Goal: Task Accomplishment & Management: Use online tool/utility

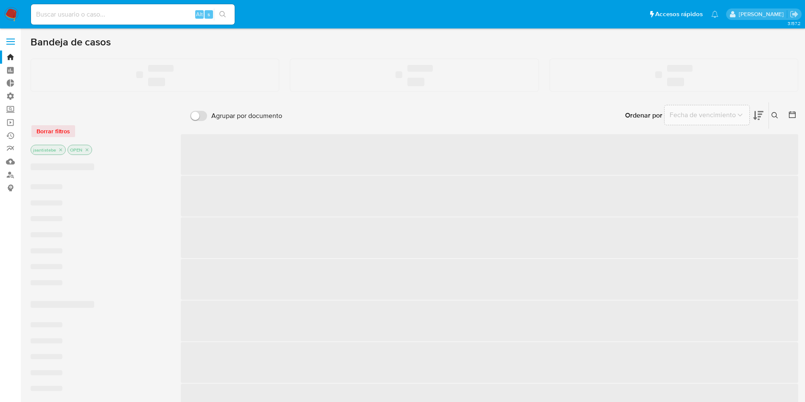
click at [11, 45] on label at bounding box center [10, 42] width 21 height 18
click at [0, 0] on input "checkbox" at bounding box center [0, 0] width 0 height 0
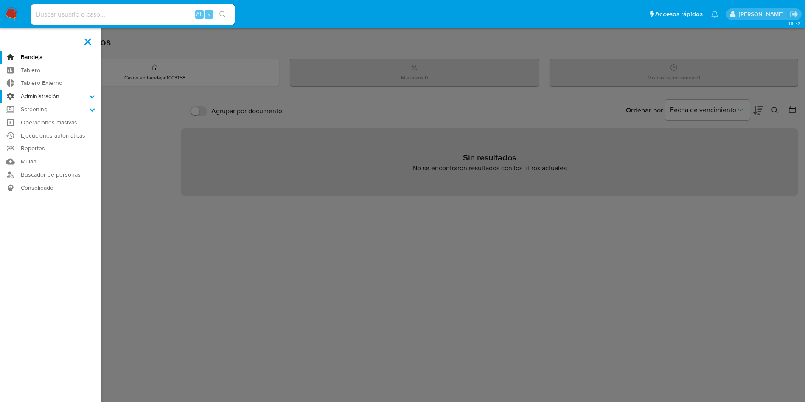
drag, startPoint x: 44, startPoint y: 95, endPoint x: 45, endPoint y: 101, distance: 5.2
click at [44, 95] on label "Administración" at bounding box center [50, 96] width 101 height 13
click at [0, 0] on input "Administración" at bounding box center [0, 0] width 0 height 0
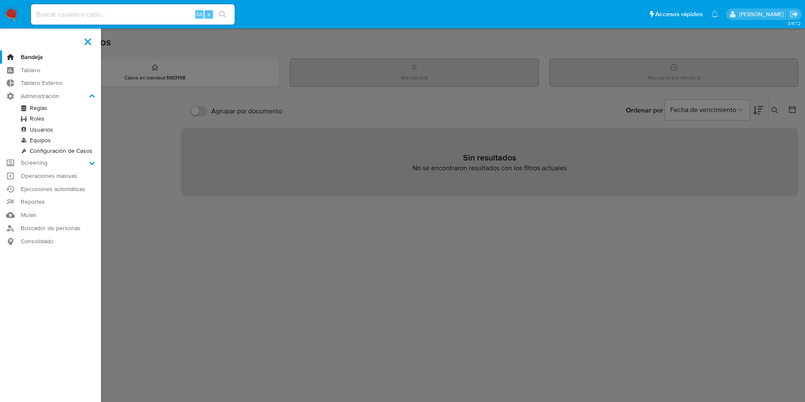
click at [42, 109] on link "Reglas" at bounding box center [50, 108] width 101 height 11
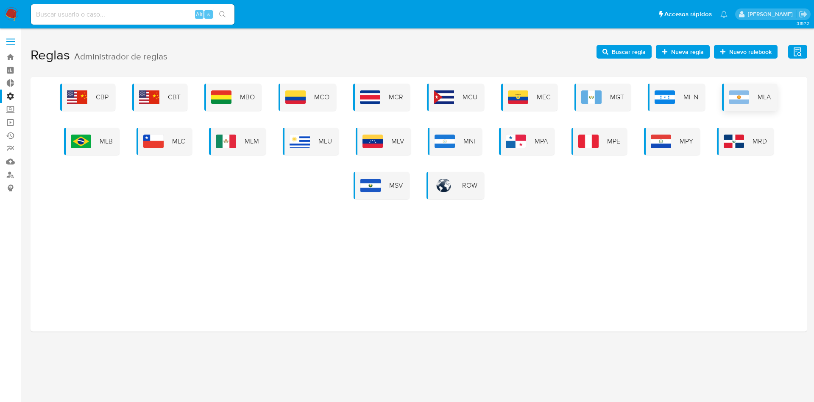
click at [726, 97] on div "MLA" at bounding box center [750, 97] width 56 height 27
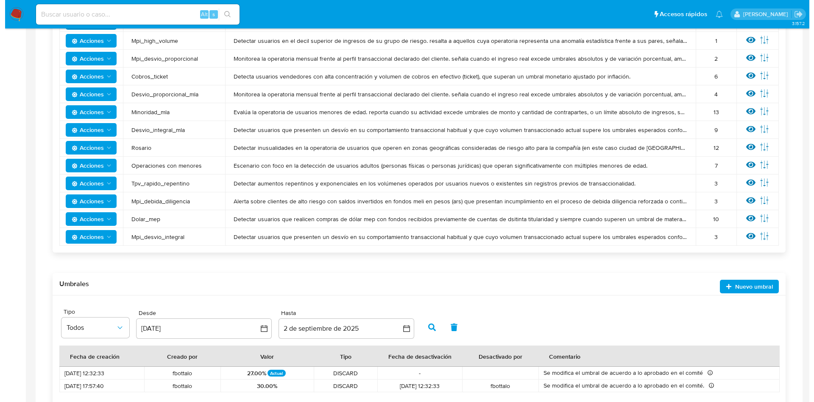
scroll to position [318, 0]
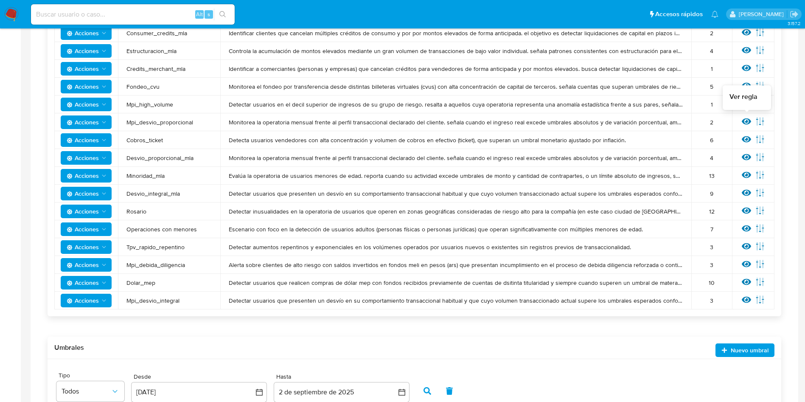
click at [747, 120] on icon at bounding box center [746, 121] width 9 height 6
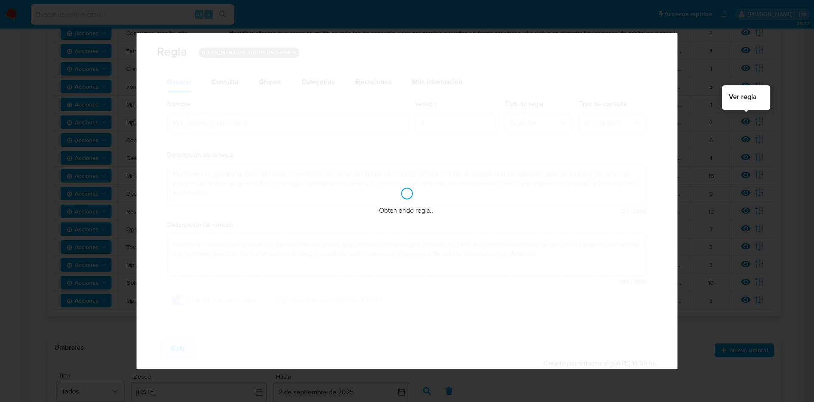
checkbox input "true"
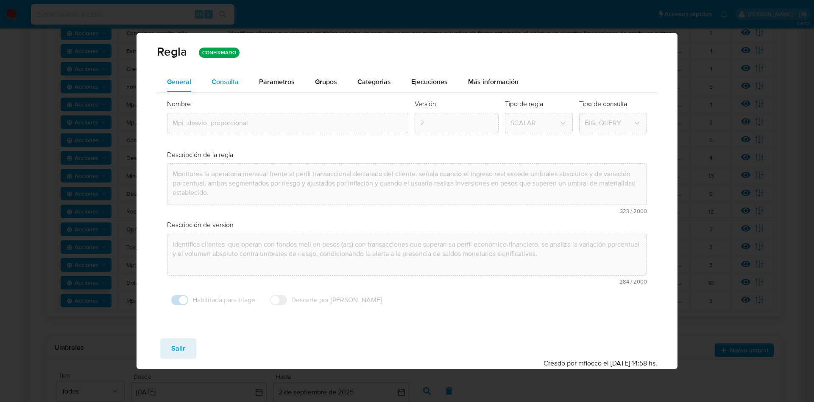
click at [214, 80] on span "Consulta" at bounding box center [225, 82] width 27 height 10
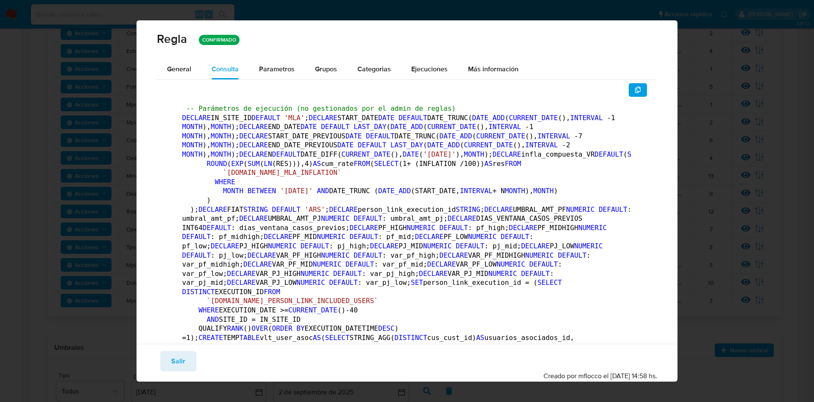
drag, startPoint x: 199, startPoint y: 108, endPoint x: 448, endPoint y: 107, distance: 248.6
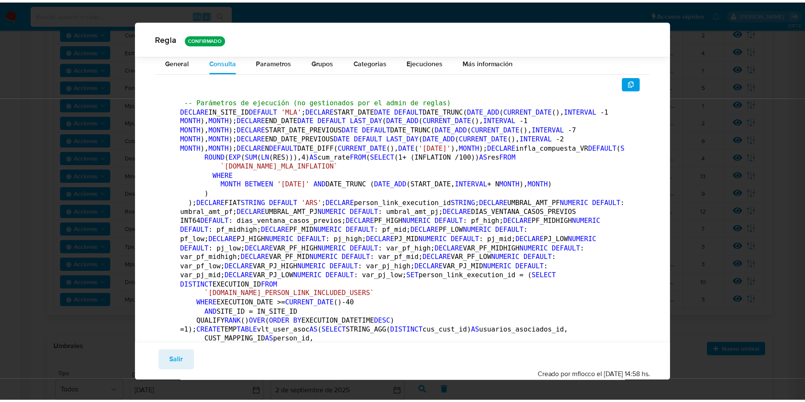
scroll to position [0, 0]
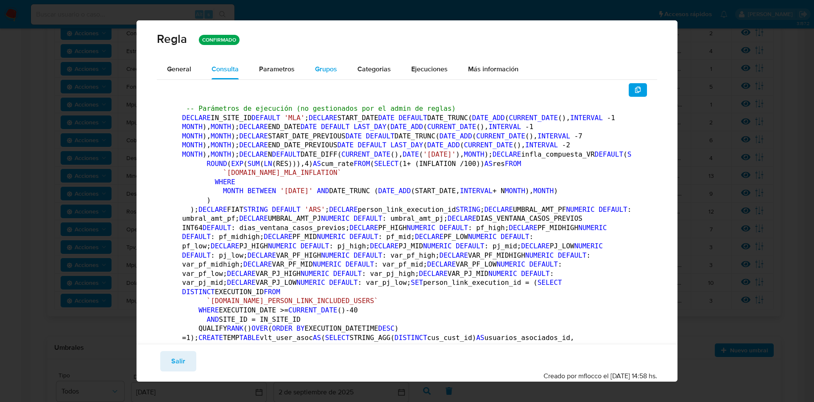
click at [341, 68] on button "Grupos" at bounding box center [326, 69] width 42 height 20
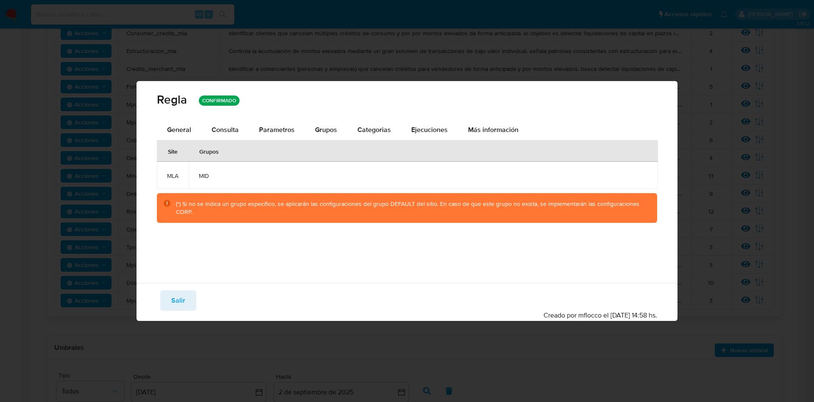
click at [279, 111] on div "Regla CONFIRMADO" at bounding box center [408, 100] width 542 height 39
click at [277, 129] on span "Parametros" at bounding box center [277, 130] width 36 height 10
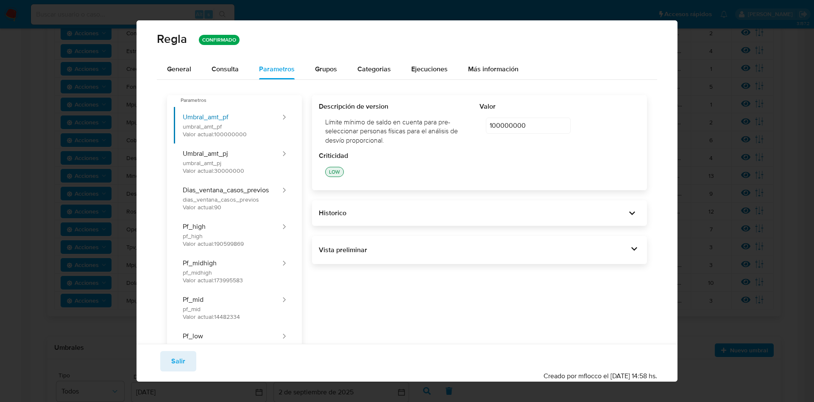
click at [623, 220] on div "Historico" at bounding box center [480, 212] width 336 height 25
click at [627, 209] on icon at bounding box center [633, 213] width 12 height 12
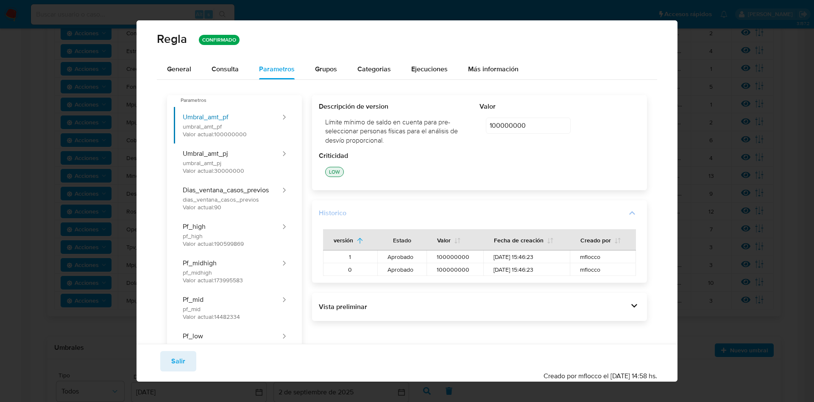
click at [620, 219] on div "versión Estado Valor Fecha de creación Creado por 1 Aprobado 100000000 [DATE] 1…" at bounding box center [480, 247] width 322 height 57
click at [627, 215] on icon at bounding box center [633, 213] width 12 height 12
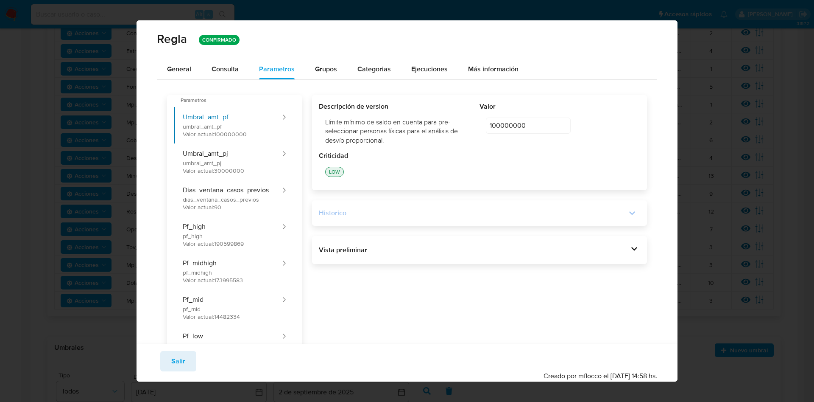
click at [618, 258] on div "Vista preliminar -- Parámetros de ejecución (no gestionados por el admin de reg…" at bounding box center [480, 250] width 336 height 28
click at [629, 250] on icon at bounding box center [635, 249] width 12 height 12
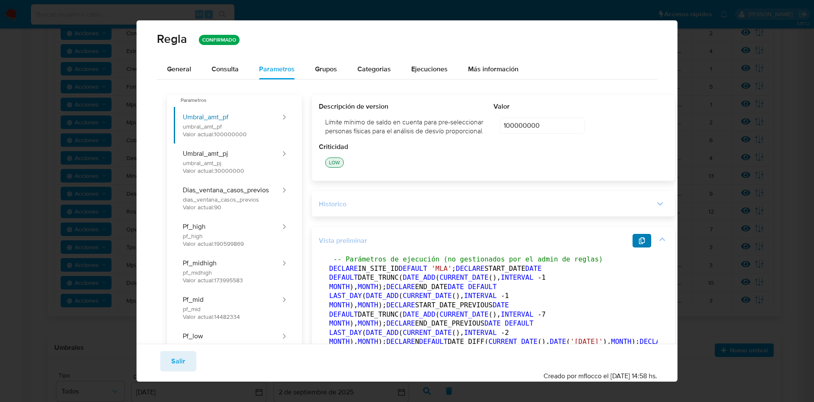
click at [639, 244] on icon "button" at bounding box center [642, 240] width 7 height 7
click at [160, 364] on button "Salir" at bounding box center [178, 361] width 36 height 20
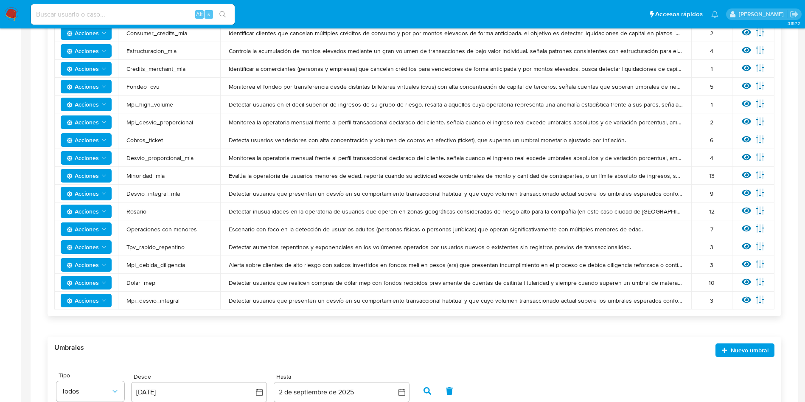
click at [747, 192] on icon at bounding box center [746, 193] width 9 height 6
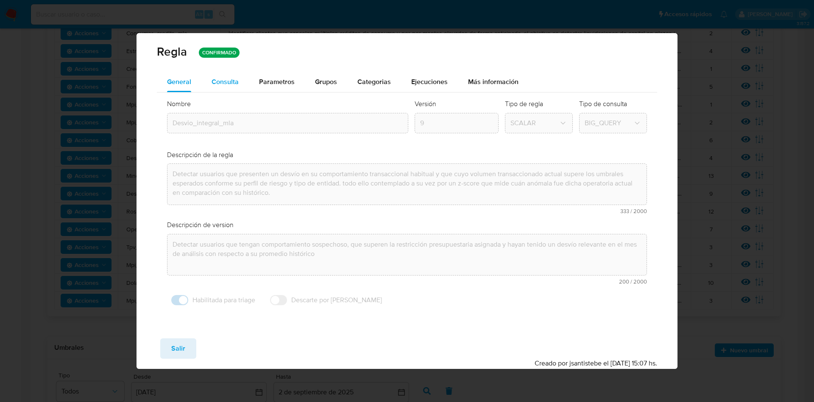
click at [238, 82] on span "Consulta" at bounding box center [225, 82] width 27 height 10
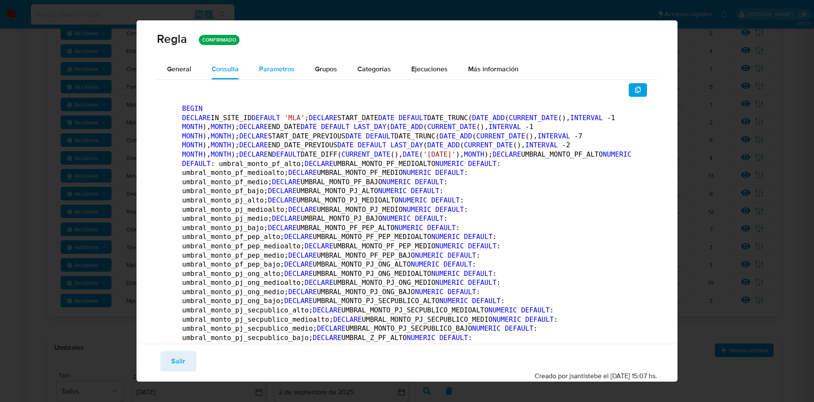
click at [274, 65] on span "Parametros" at bounding box center [277, 69] width 36 height 10
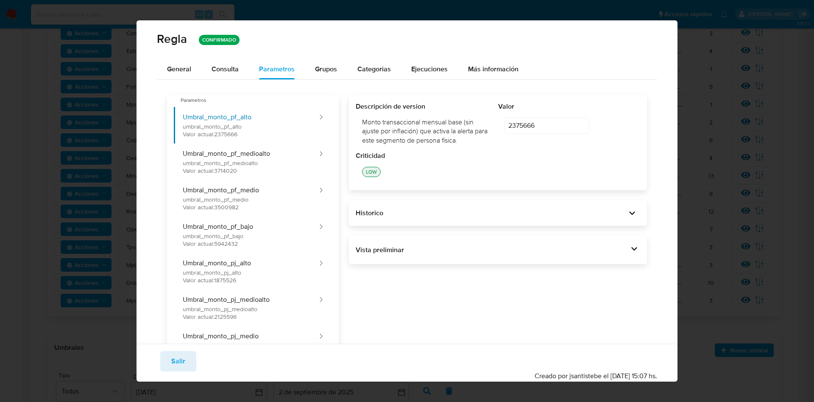
click at [634, 252] on div "Vista preliminar BEGIN DECLARE IN_SITE_ID DEFAULT 'MLA' ; DECLARE START_DATE DA…" at bounding box center [498, 250] width 299 height 28
click at [630, 256] on div at bounding box center [635, 250] width 12 height 14
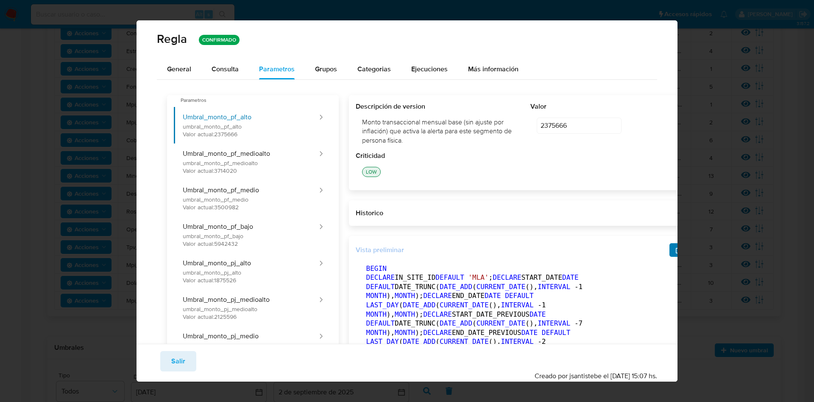
click at [670, 246] on button "button" at bounding box center [679, 250] width 19 height 14
click at [169, 357] on button "Salir" at bounding box center [178, 361] width 36 height 20
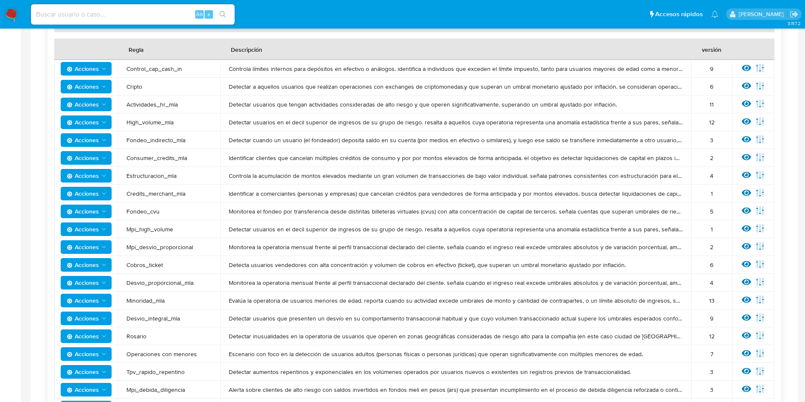
scroll to position [191, 0]
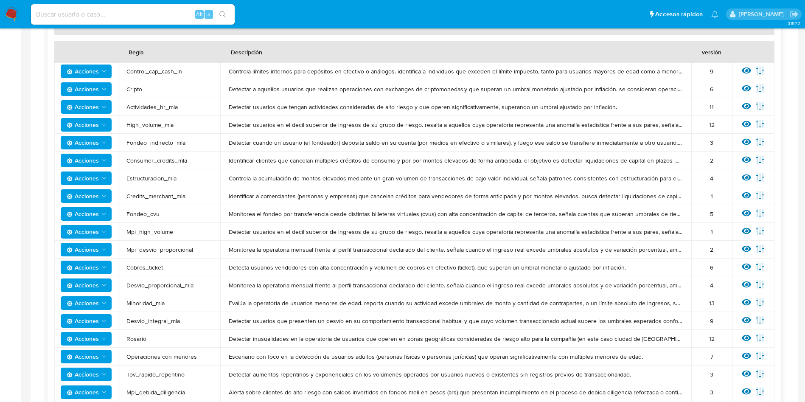
drag, startPoint x: 752, startPoint y: 120, endPoint x: 748, endPoint y: 124, distance: 5.4
click at [753, 121] on div "Ver regla Editar parámetros" at bounding box center [752, 124] width 25 height 11
click at [748, 124] on icon at bounding box center [746, 123] width 9 height 9
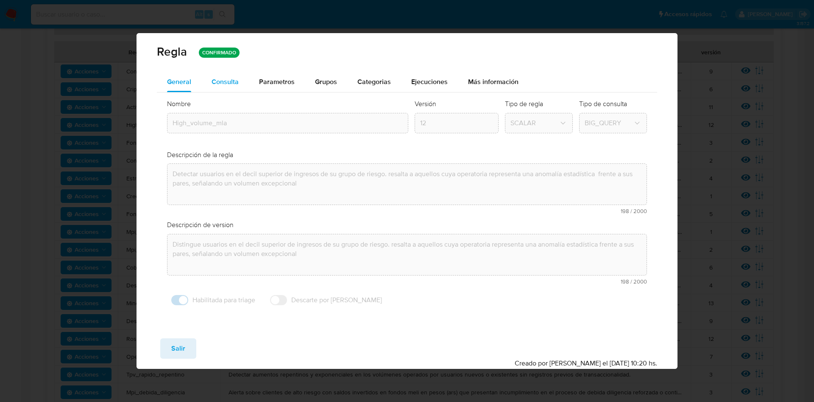
click at [230, 81] on span "Consulta" at bounding box center [225, 82] width 27 height 10
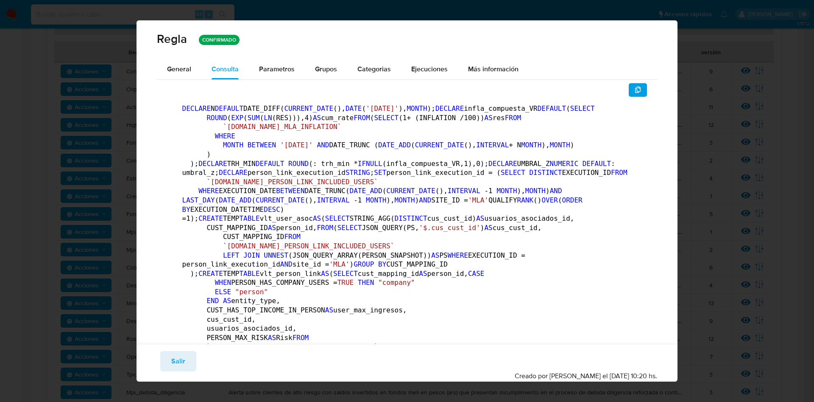
drag, startPoint x: 261, startPoint y: 60, endPoint x: 285, endPoint y: 62, distance: 24.3
click at [261, 60] on div "Parametros" at bounding box center [277, 69] width 36 height 20
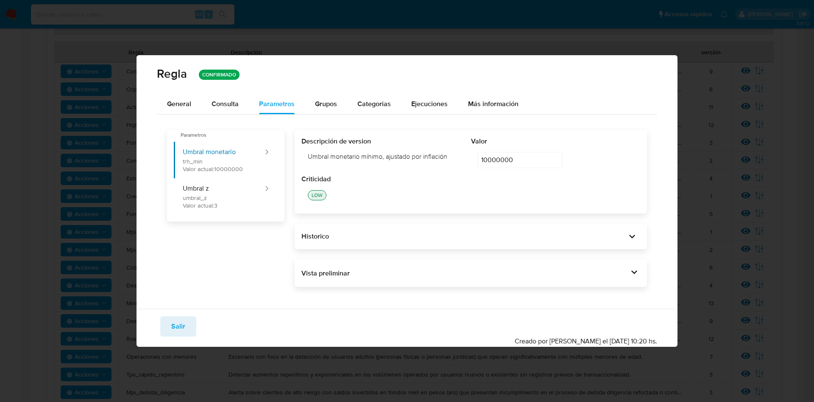
click at [625, 264] on div "Vista preliminar DECLARE N DEFAULT DATE_DIFF( CURRENT_DATE (), DATE ( '[DATE]' …" at bounding box center [471, 273] width 353 height 28
click at [632, 273] on icon at bounding box center [635, 272] width 12 height 12
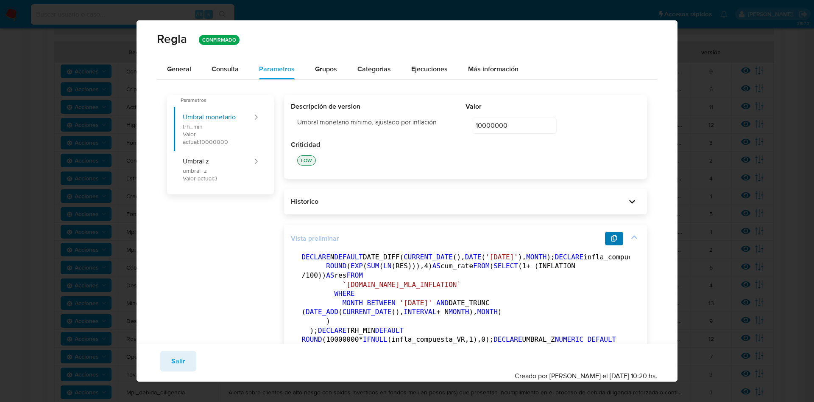
click at [611, 238] on icon "button" at bounding box center [614, 238] width 7 height 7
click at [179, 367] on span "Salir" at bounding box center [178, 361] width 14 height 19
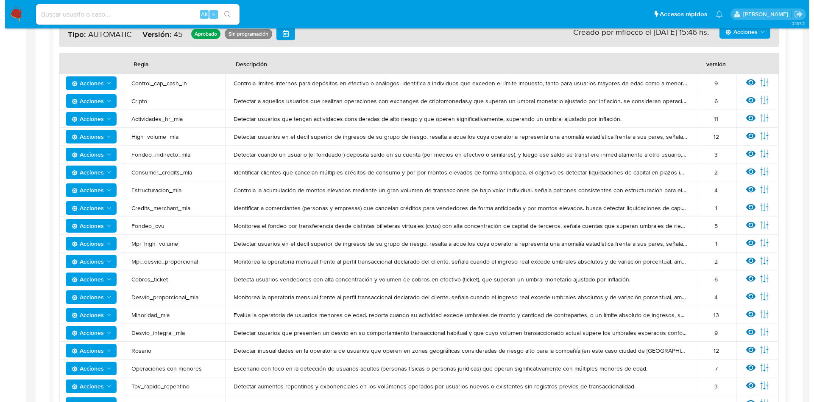
scroll to position [0, 0]
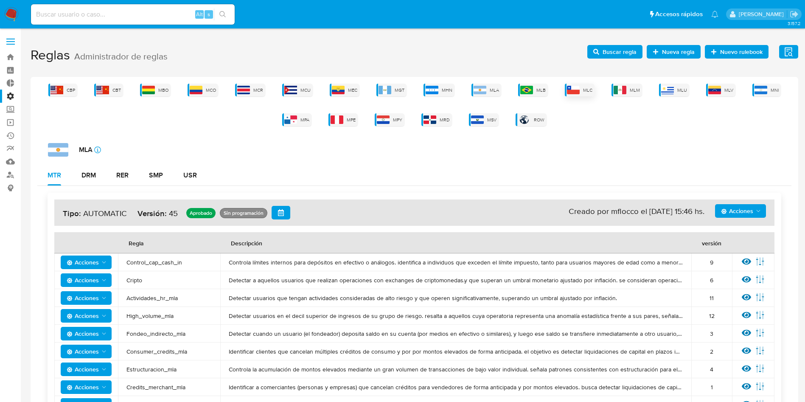
click at [582, 92] on div "MLC" at bounding box center [580, 90] width 30 height 13
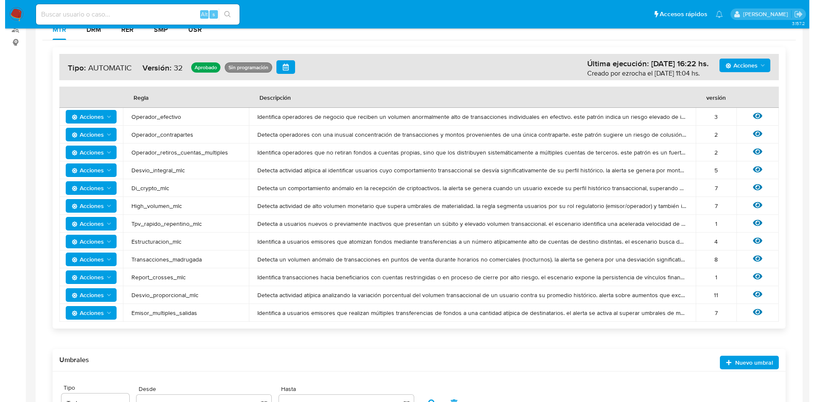
scroll to position [203, 0]
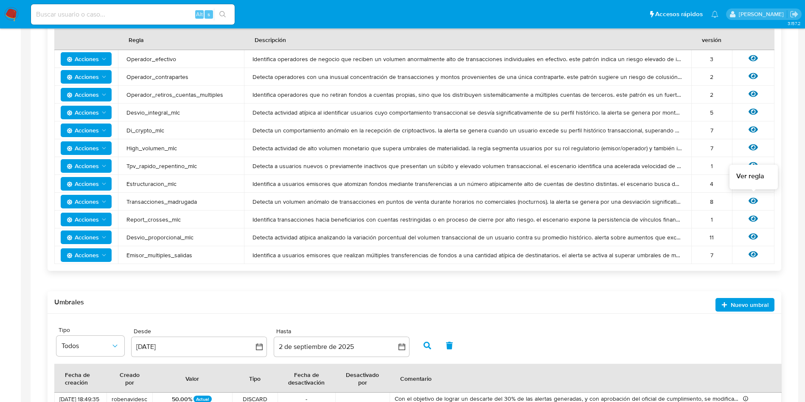
click at [752, 201] on icon at bounding box center [752, 201] width 9 height 6
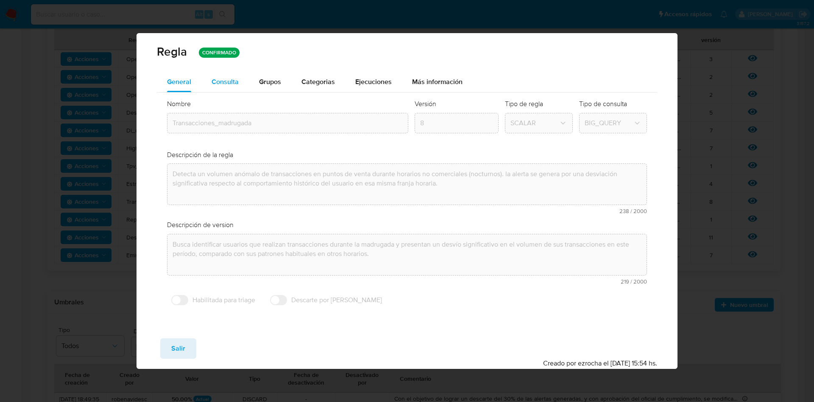
click at [232, 80] on span "Consulta" at bounding box center [225, 82] width 27 height 10
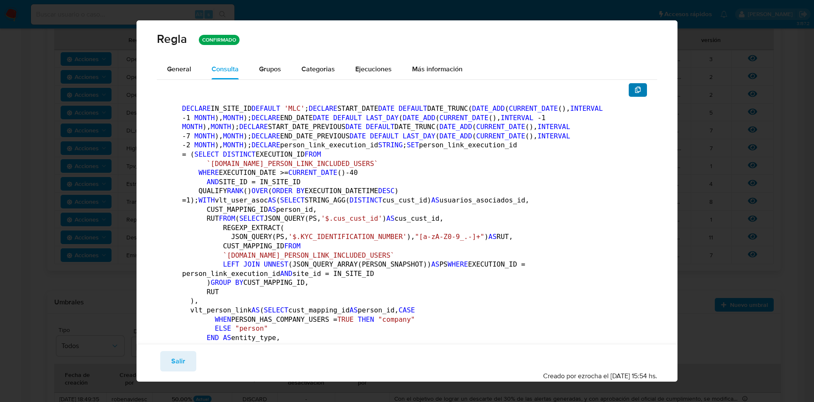
click at [635, 90] on icon "button" at bounding box center [638, 90] width 7 height 7
